Goal: Navigation & Orientation: Find specific page/section

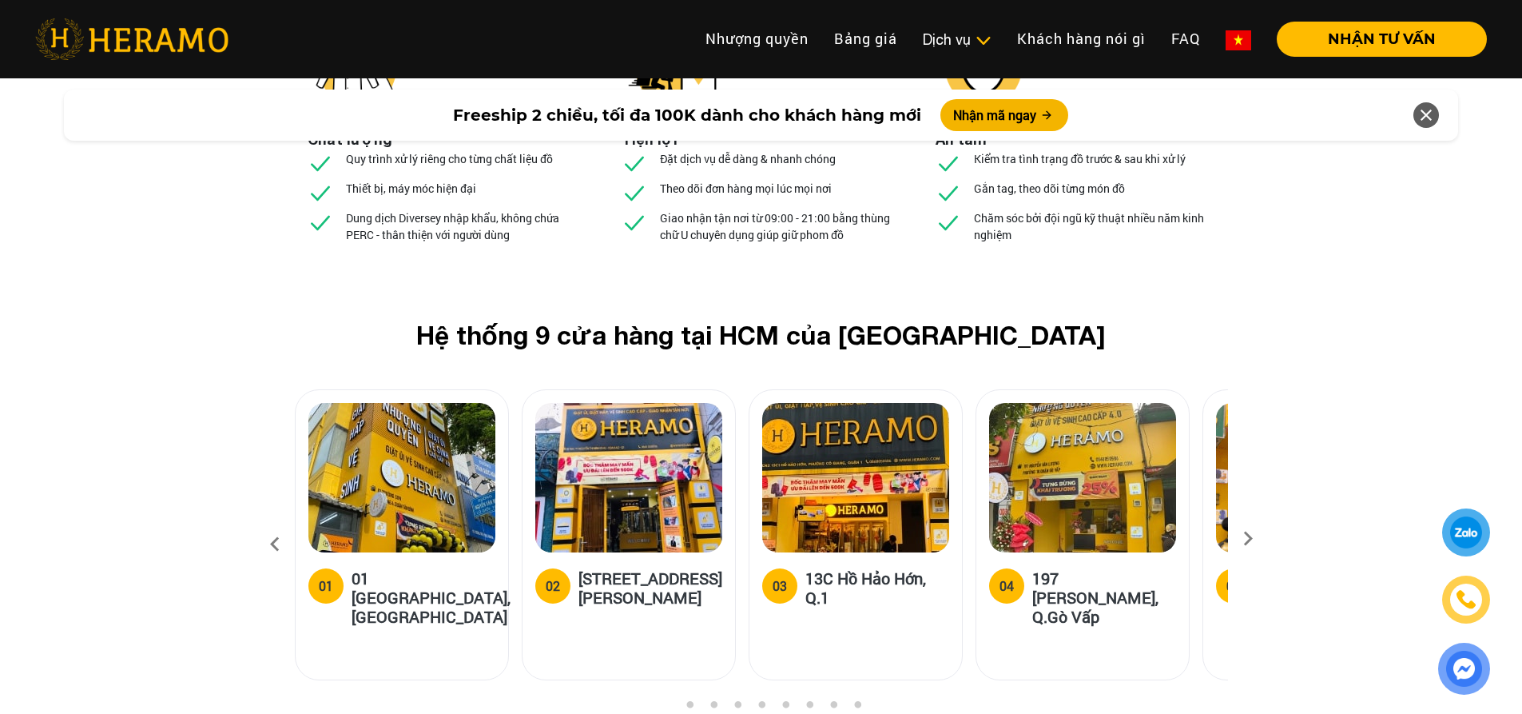
scroll to position [5993, 0]
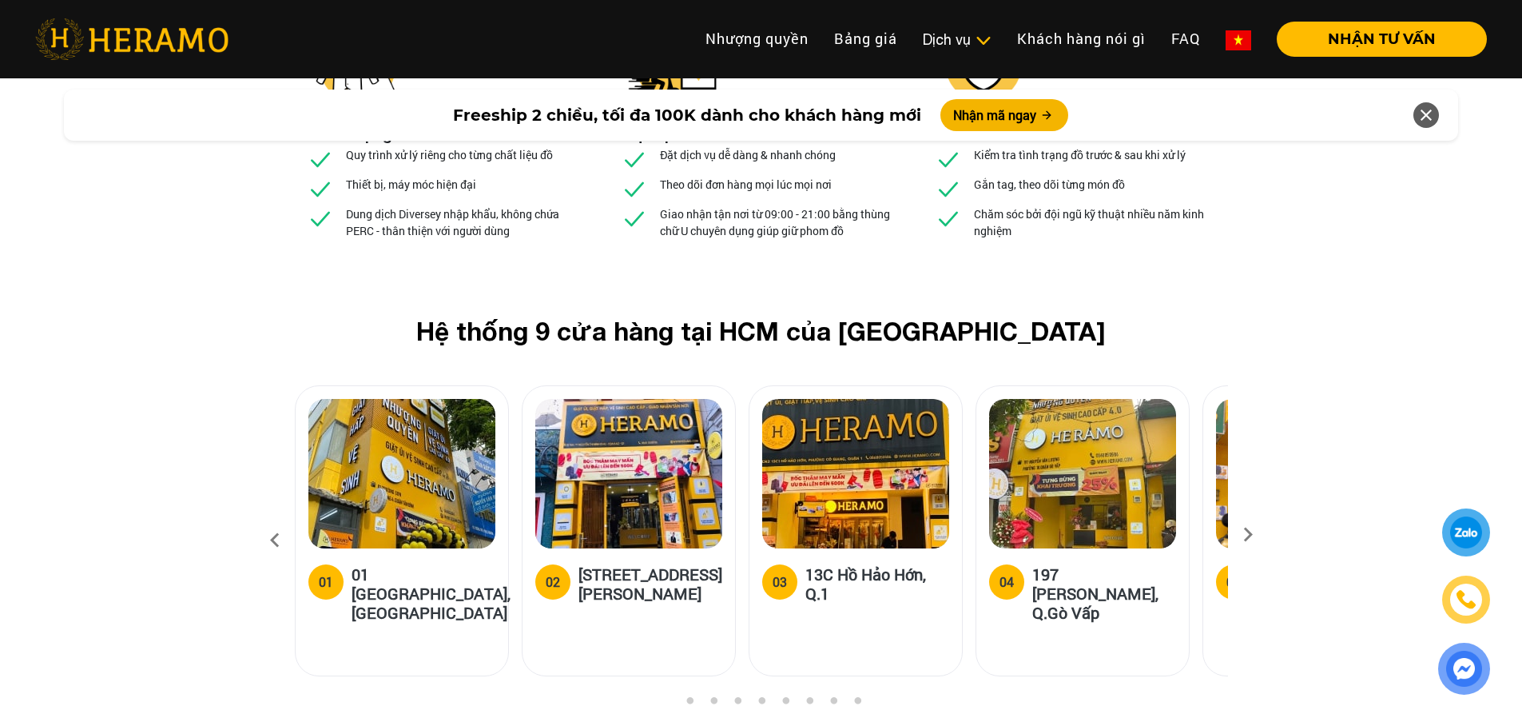
click at [1242, 535] on icon at bounding box center [1248, 540] width 29 height 10
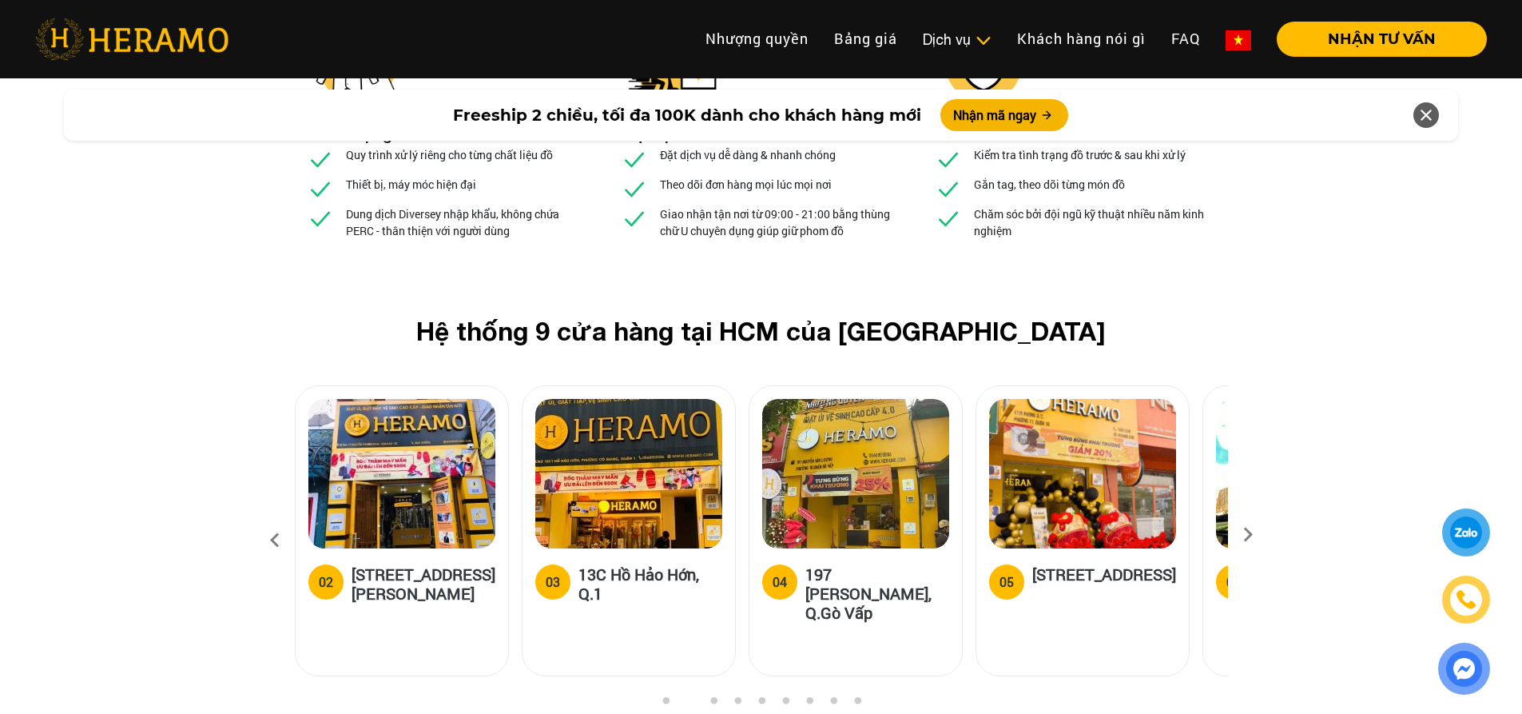
click at [1242, 535] on icon at bounding box center [1248, 540] width 29 height 10
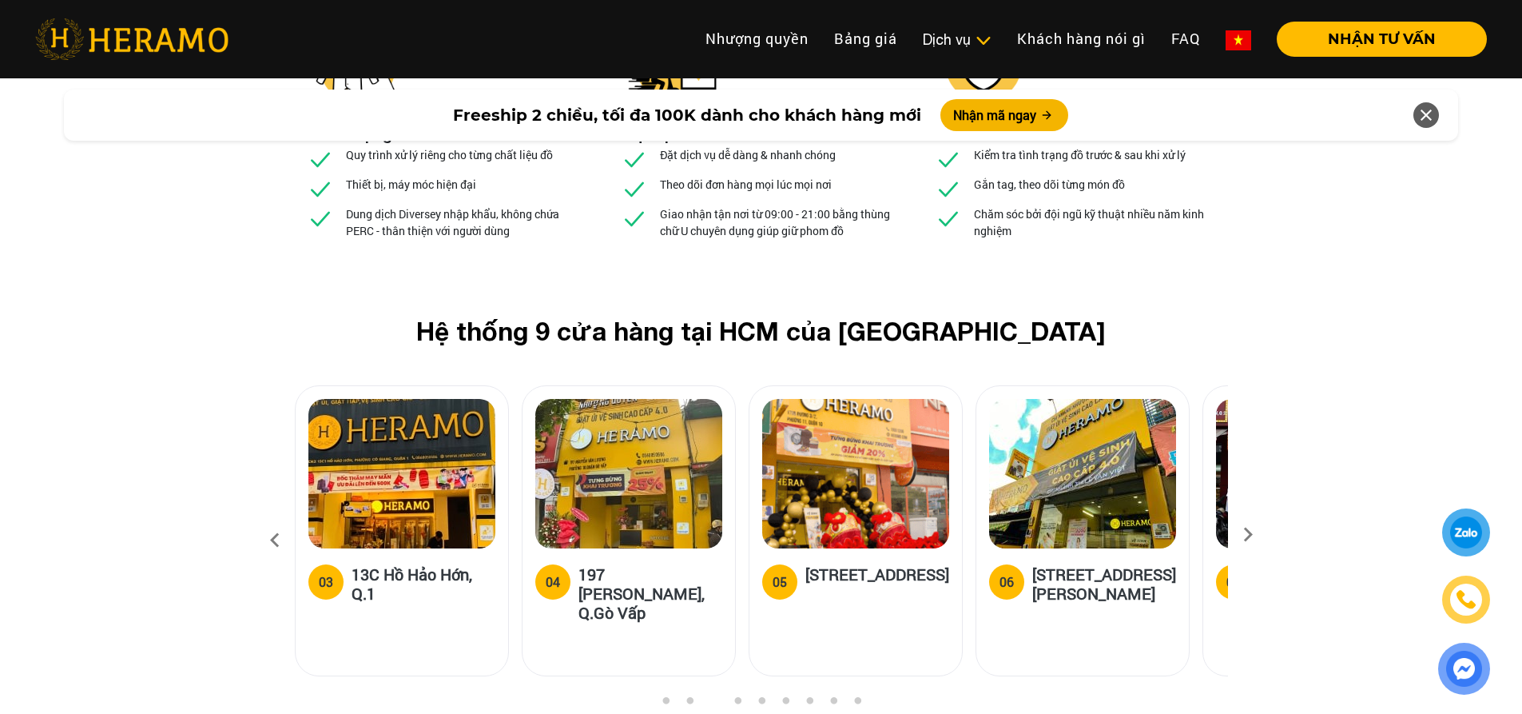
click at [1242, 535] on icon at bounding box center [1248, 540] width 29 height 10
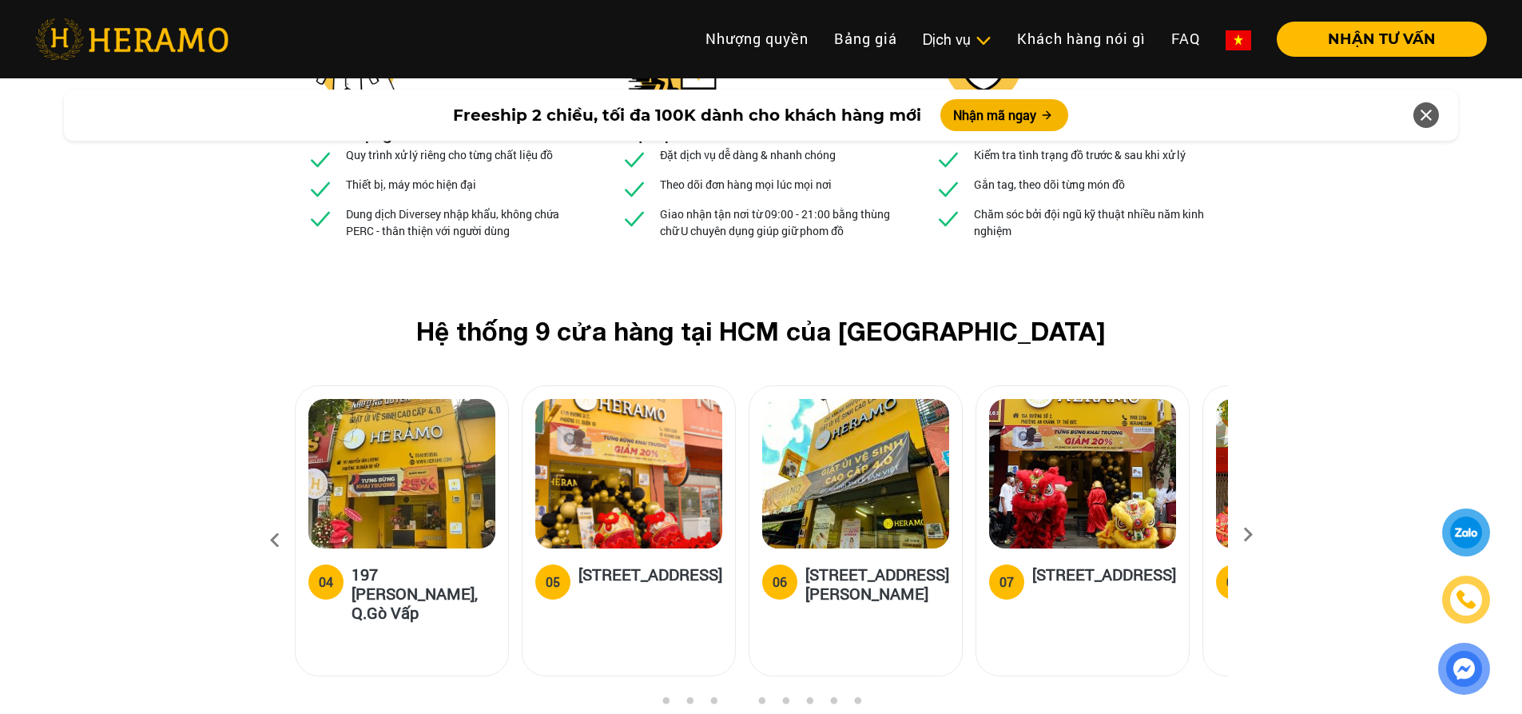
click at [1242, 535] on icon at bounding box center [1248, 540] width 29 height 10
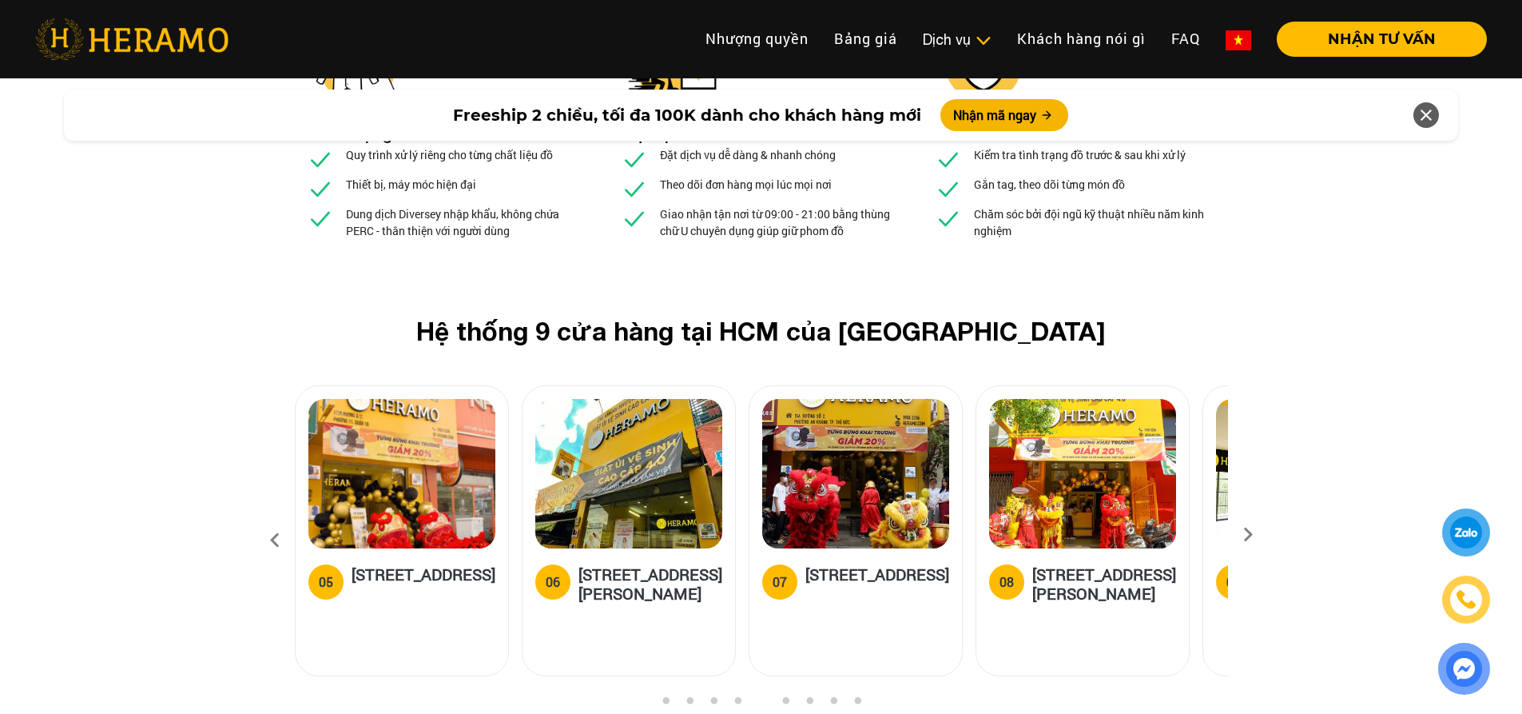
click at [1242, 535] on icon at bounding box center [1248, 540] width 29 height 10
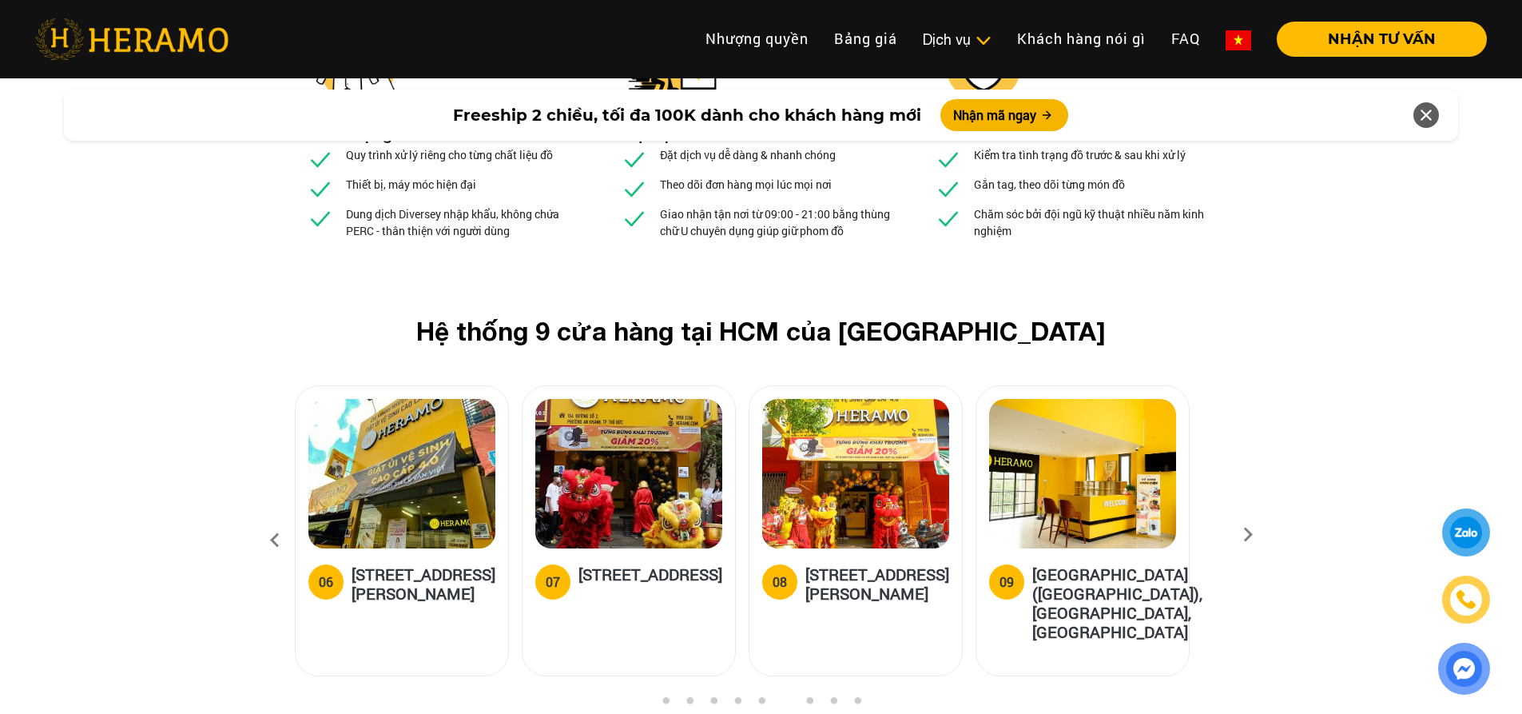
click at [1242, 535] on icon at bounding box center [1248, 540] width 29 height 10
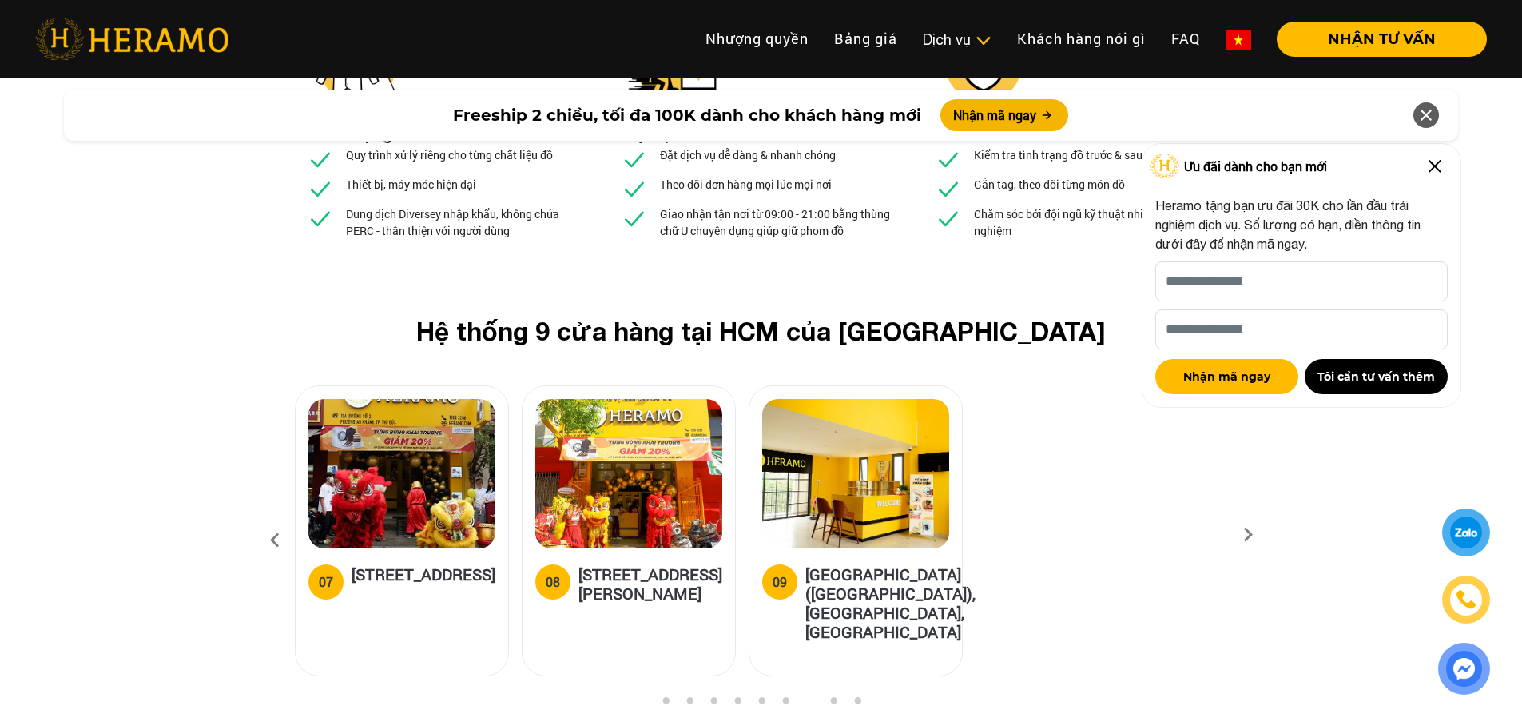
click at [276, 519] on icon at bounding box center [274, 540] width 29 height 43
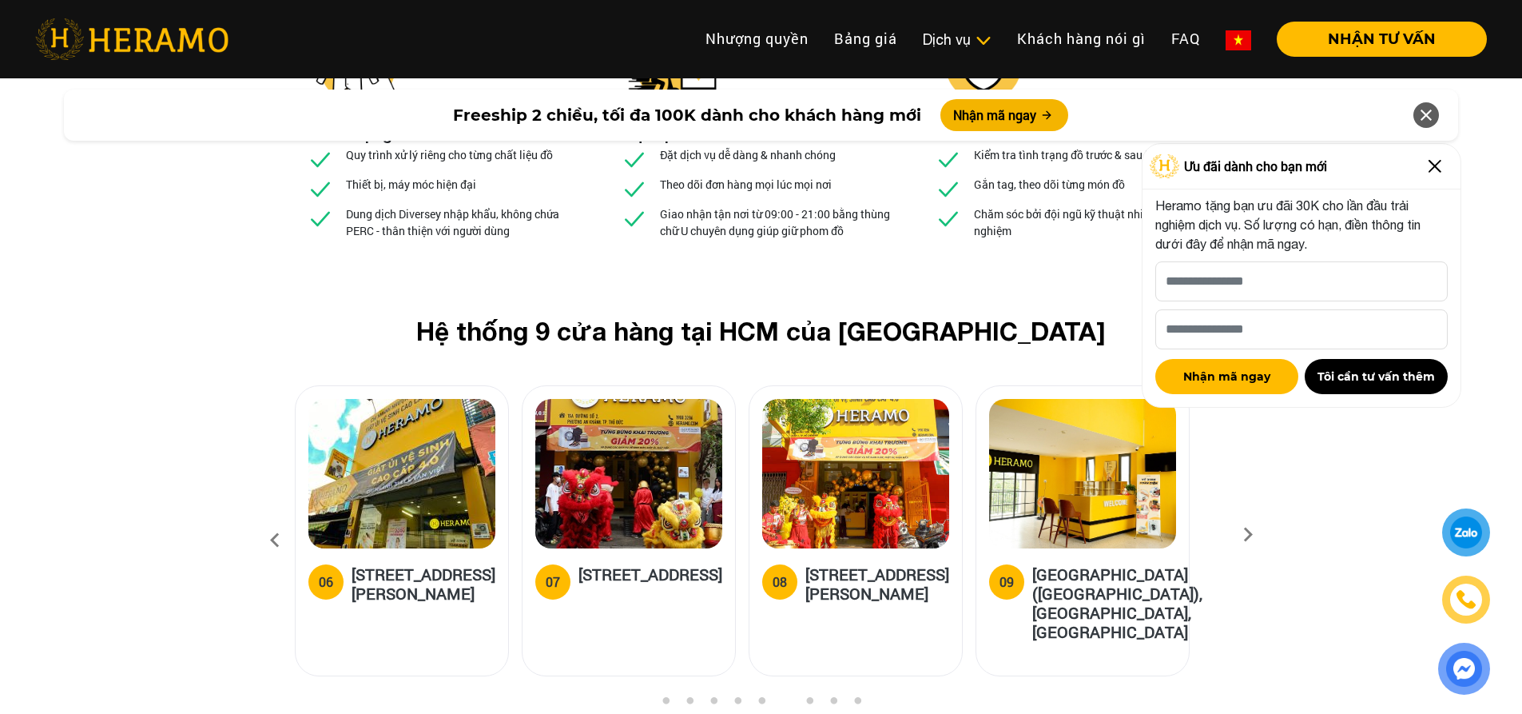
click at [276, 519] on icon at bounding box center [274, 540] width 29 height 43
click at [418, 548] on div "06 314 Lê Văn Việt, Phường Tăng Nhơn Phú B, Quận 9, HCM" at bounding box center [402, 611] width 213 height 127
click at [417, 564] on h5 "[STREET_ADDRESS][PERSON_NAME]" at bounding box center [424, 583] width 144 height 38
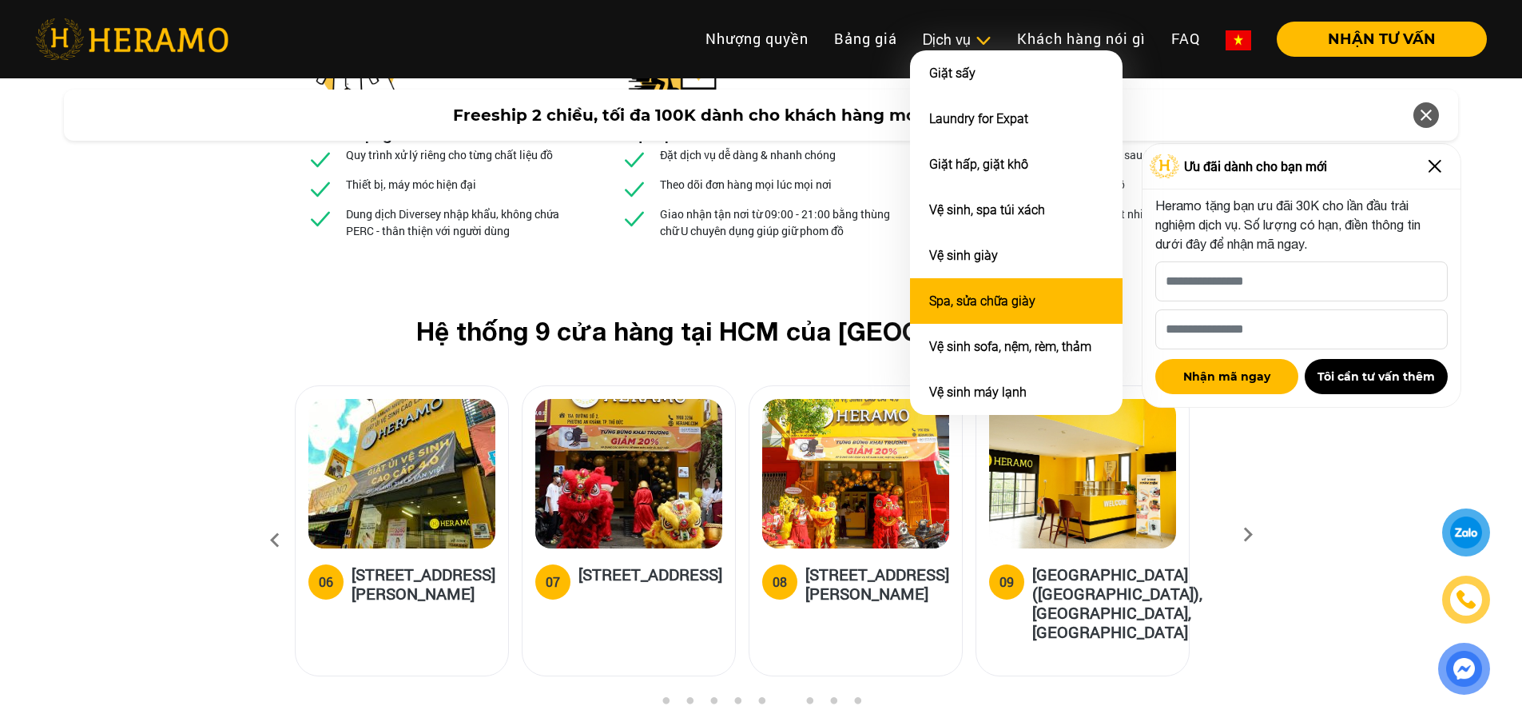
click at [990, 296] on link "Spa, sửa chữa giày" at bounding box center [982, 300] width 106 height 15
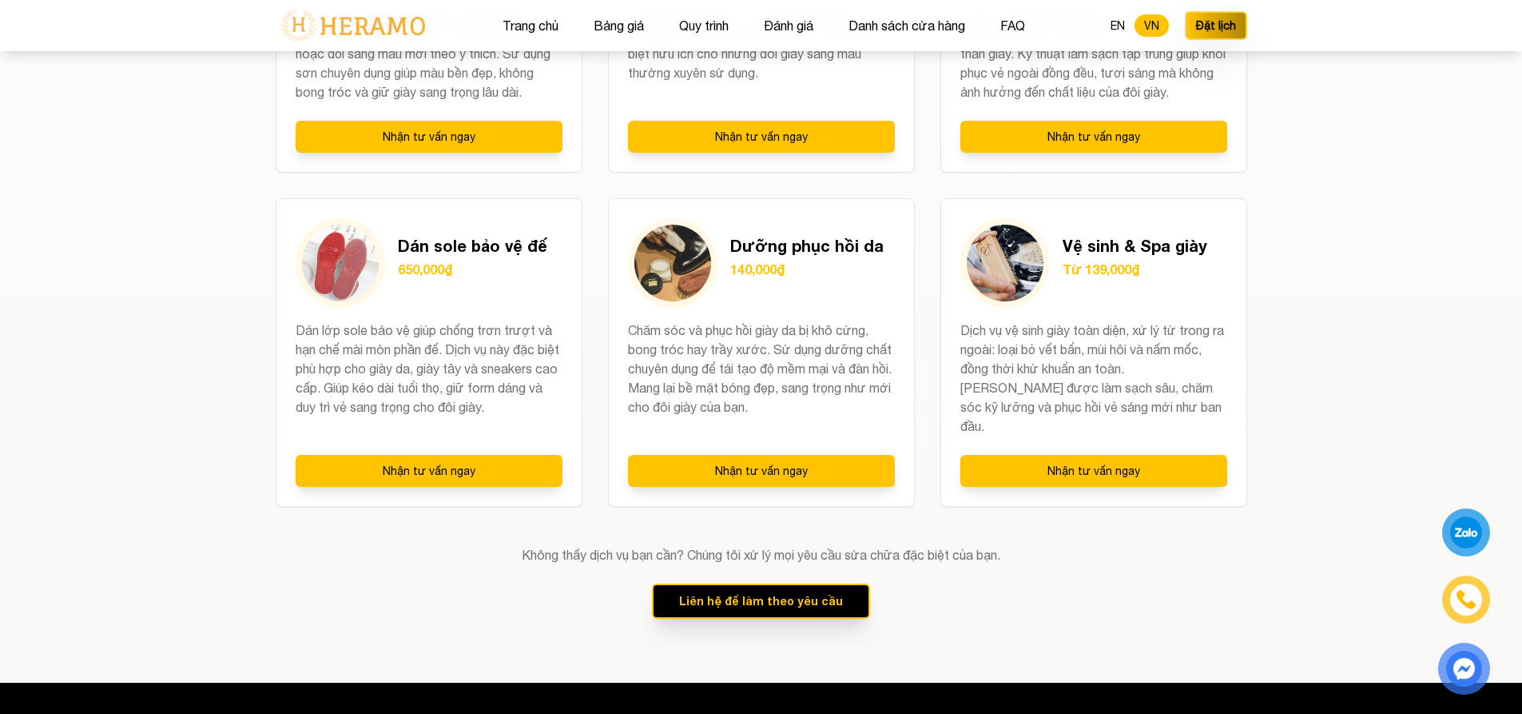
scroll to position [2157, 0]
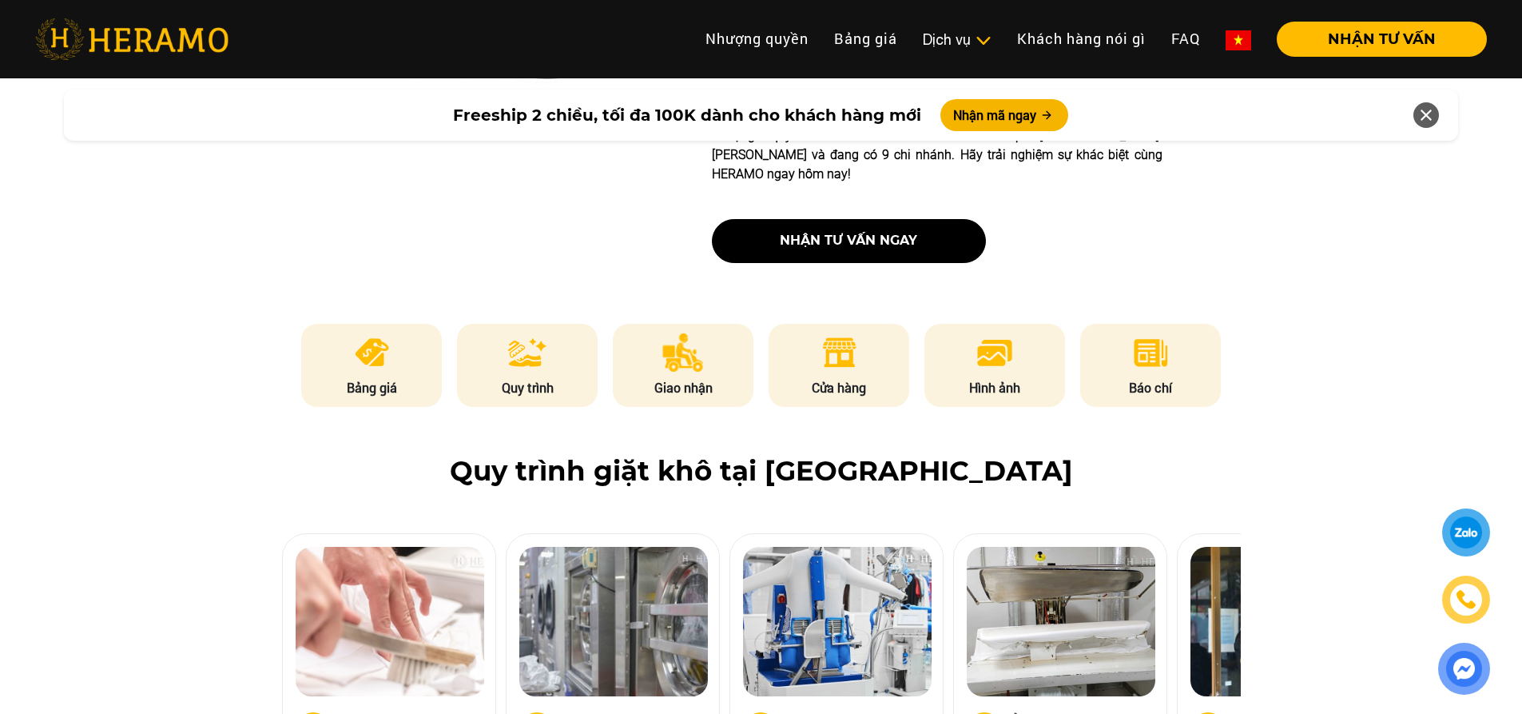
scroll to position [164, 0]
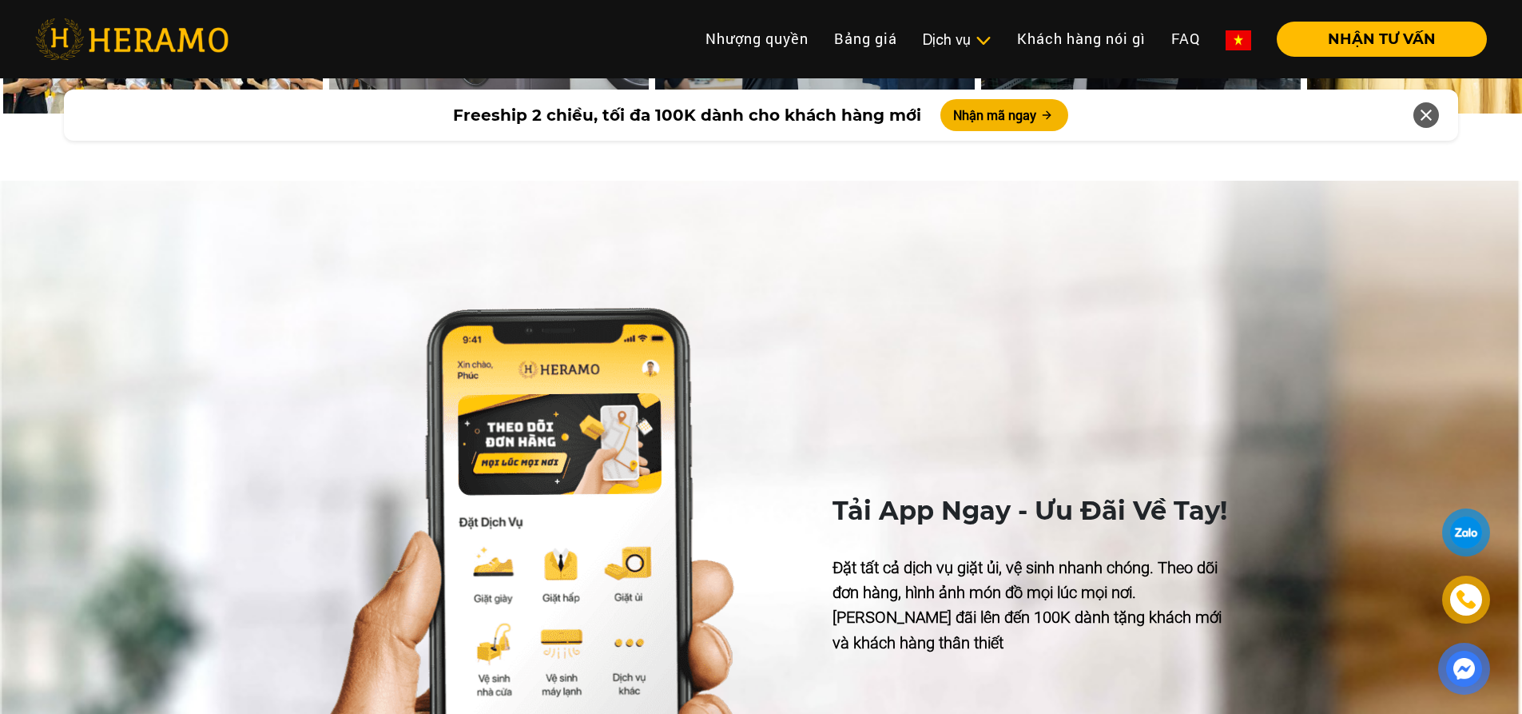
scroll to position [7030, 0]
